Goal: Task Accomplishment & Management: Use online tool/utility

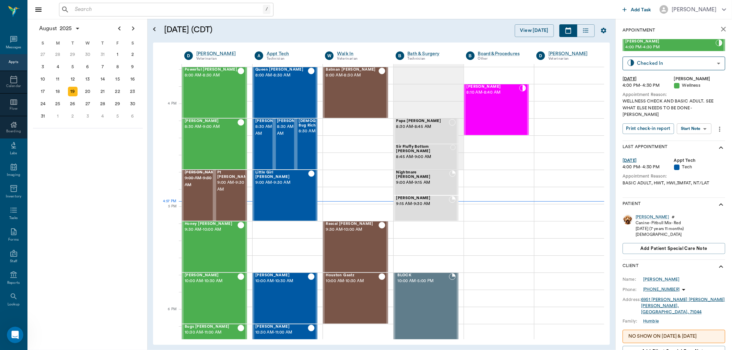
scroll to position [787, 0]
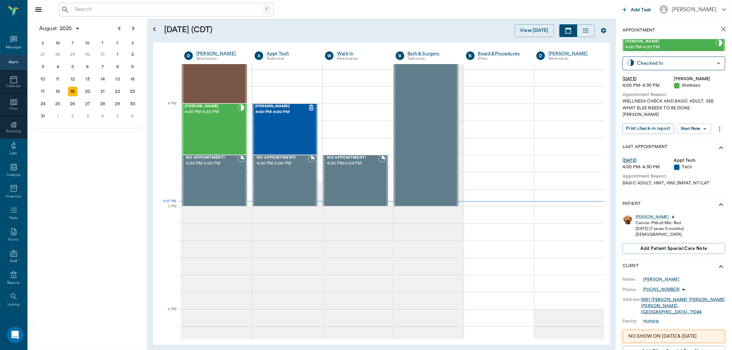
click at [200, 8] on input "text" at bounding box center [167, 10] width 191 height 10
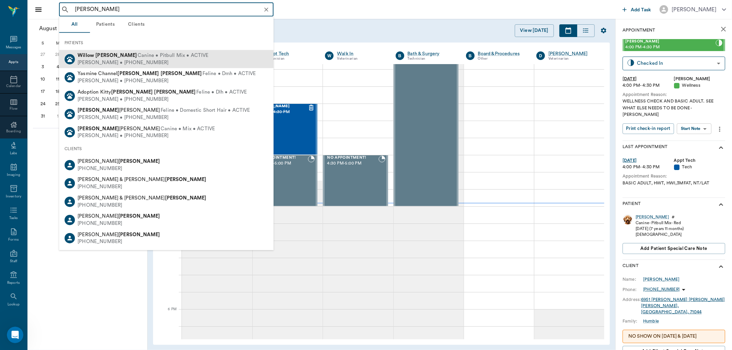
click at [205, 55] on div "[PERSON_NAME] Canine • Pitbull Mix • ACTIVE [PERSON_NAME] • [PHONE_NUMBER]" at bounding box center [166, 59] width 214 height 18
type input "[PERSON_NAME]"
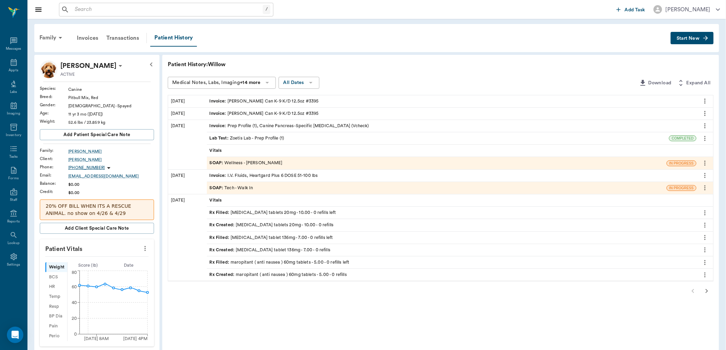
click at [705, 293] on icon "button" at bounding box center [707, 291] width 8 height 8
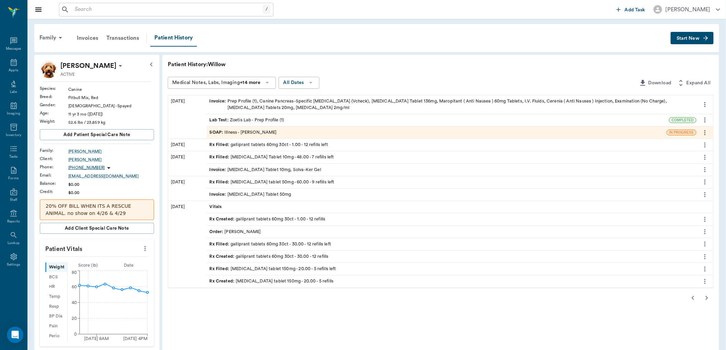
click at [315, 155] on div "Rx Filled : [MEDICAL_DATA] Tablet 10mg - 48.00 - 7 refills left" at bounding box center [452, 157] width 490 height 12
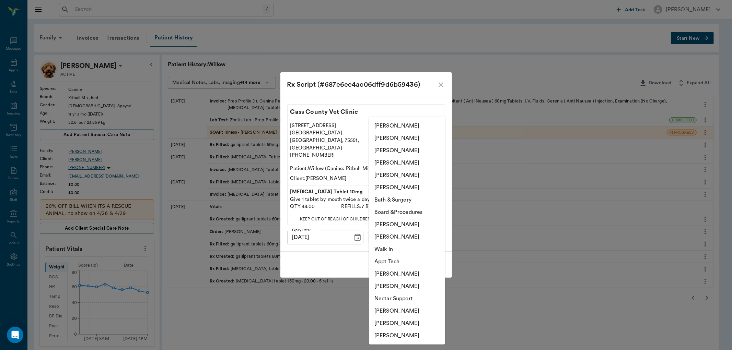
click at [405, 234] on body "/ ​ Add Task [PERSON_NAME] Nectar Messages Appts Labs Imaging Inventory Tasks F…" at bounding box center [366, 292] width 732 height 585
click at [402, 306] on li "Hunter Graves" at bounding box center [407, 311] width 76 height 12
type input "682b670d8bdc6f7f8feef3db"
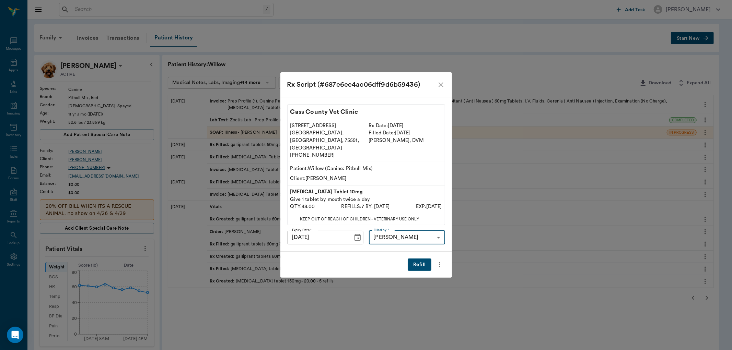
click at [424, 259] on button "Refill" at bounding box center [419, 265] width 23 height 13
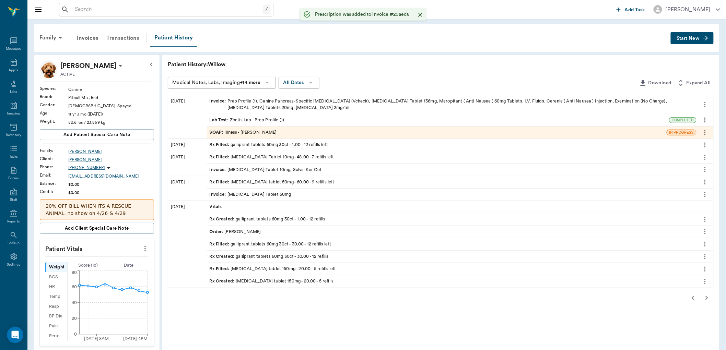
click at [132, 36] on div "Transactions" at bounding box center [122, 38] width 41 height 16
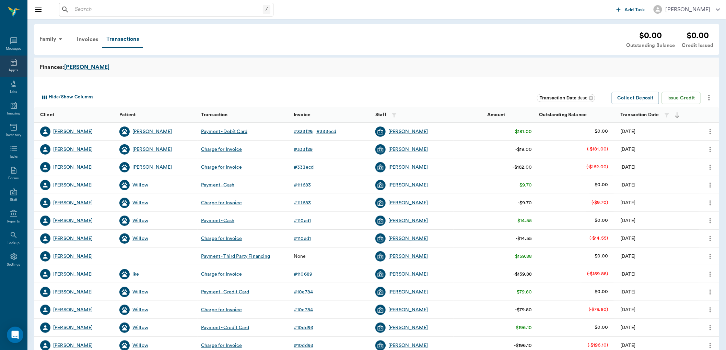
click at [16, 63] on icon at bounding box center [14, 62] width 6 height 7
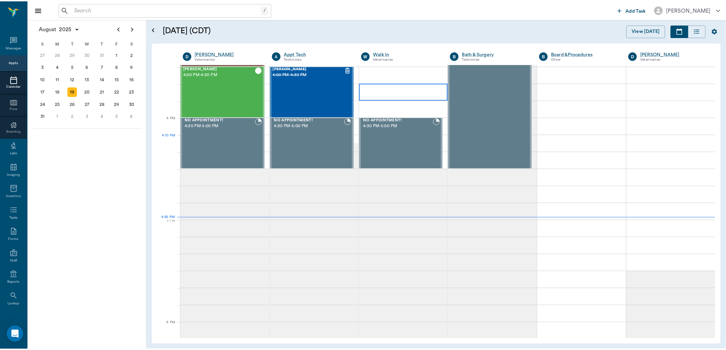
scroll to position [748, 0]
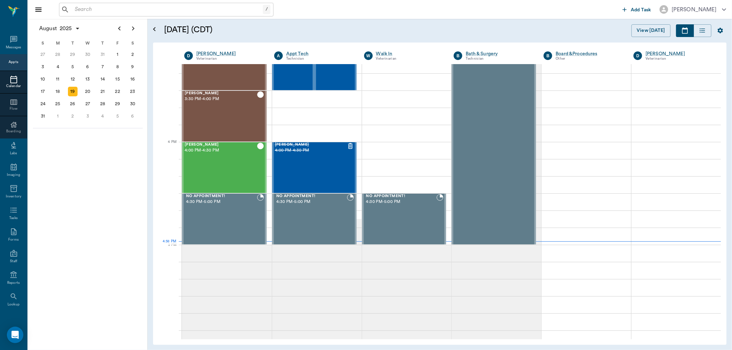
click at [186, 6] on input "text" at bounding box center [167, 10] width 191 height 10
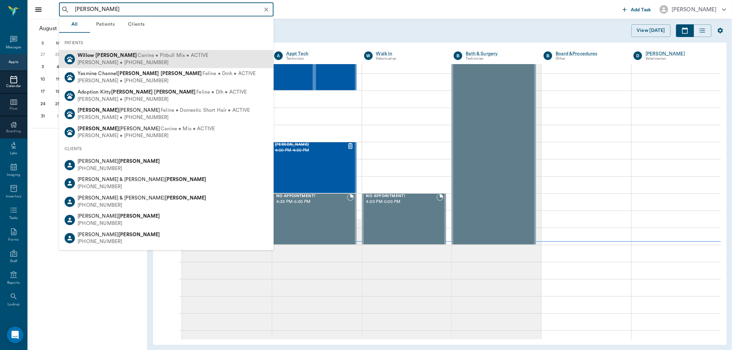
click at [176, 56] on span "Canine • Pitbull Mix • ACTIVE" at bounding box center [173, 55] width 71 height 7
type input "[PERSON_NAME]"
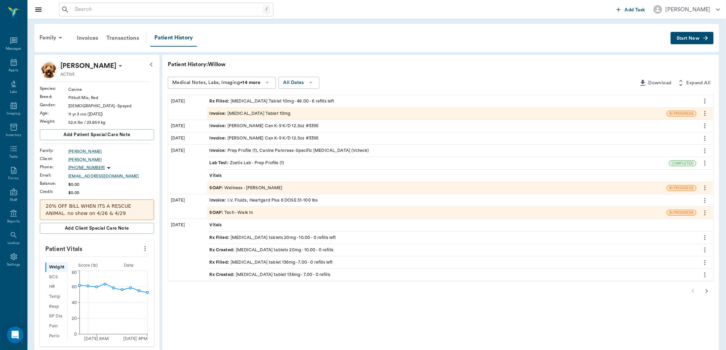
click at [293, 110] on div "Invoice : Enalapril Tablet 10mg" at bounding box center [437, 114] width 460 height 12
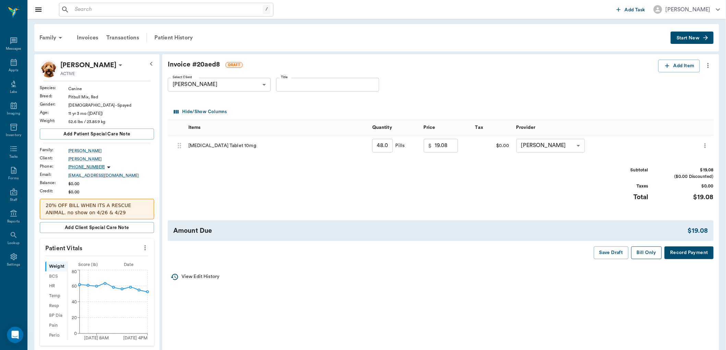
click at [647, 256] on button "Bill Only" at bounding box center [646, 253] width 31 height 13
